Goal: Obtain resource: Download file/media

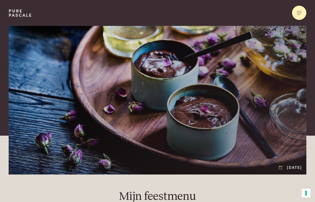
click at [299, 12] on div at bounding box center [299, 13] width 14 height 14
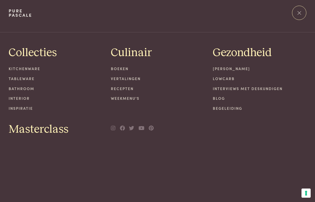
click at [120, 89] on link "Recepten" at bounding box center [157, 89] width 93 height 6
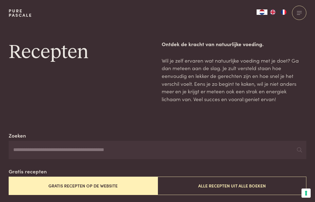
click at [85, 185] on button "Gratis recepten op de website" at bounding box center [83, 186] width 149 height 18
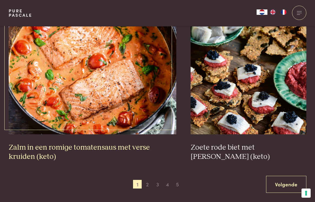
scroll to position [914, 0]
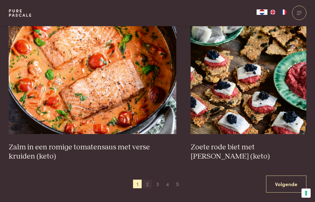
click at [148, 184] on span "2" at bounding box center [147, 184] width 9 height 9
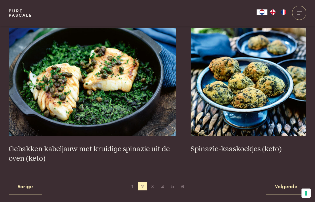
scroll to position [922, 0]
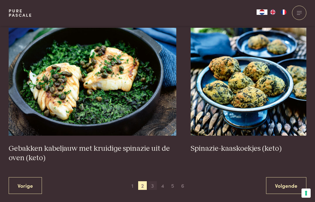
click at [154, 185] on span "3" at bounding box center [152, 186] width 9 height 9
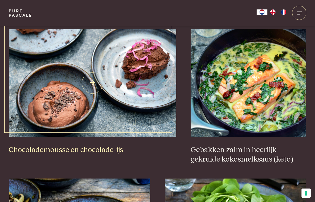
scroll to position [509, 0]
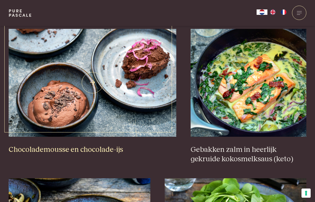
click at [93, 80] on img at bounding box center [93, 83] width 168 height 108
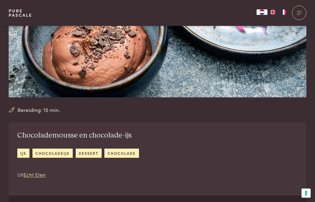
scroll to position [110, 0]
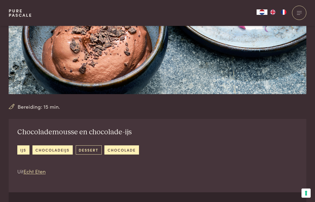
click at [89, 150] on link "dessert" at bounding box center [89, 150] width 26 height 9
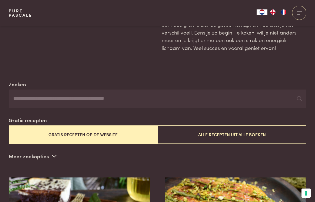
scroll to position [51, 0]
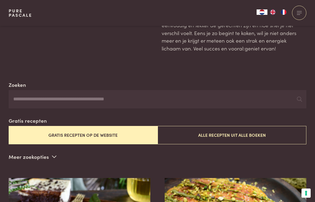
click at [14, 98] on input "Zoeken" at bounding box center [157, 99] width 297 height 18
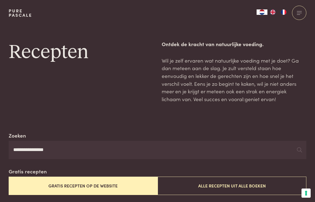
scroll to position [0, 0]
type input "*"
click at [77, 181] on button "Gratis recepten op de website" at bounding box center [83, 186] width 149 height 18
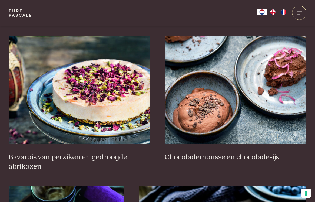
scroll to position [614, 0]
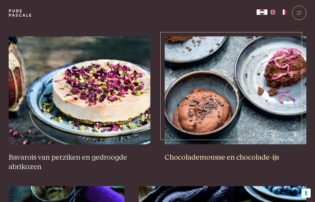
click at [220, 157] on h3 "Chocolademousse en chocolade-ijs" at bounding box center [236, 157] width 142 height 9
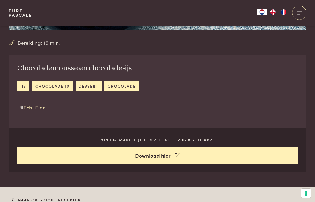
scroll to position [176, 0]
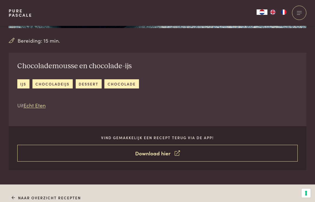
click at [162, 155] on link "Download hier" at bounding box center [157, 153] width 280 height 17
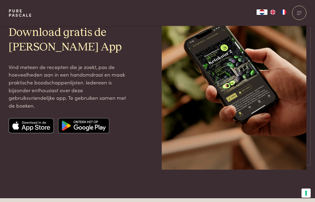
scroll to position [61, 0]
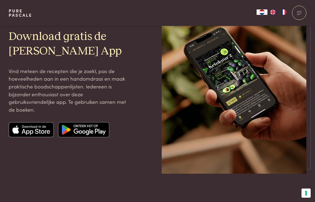
click at [29, 127] on img at bounding box center [31, 129] width 45 height 15
click at [24, 133] on img at bounding box center [31, 129] width 45 height 15
